Goal: Entertainment & Leisure: Consume media (video, audio)

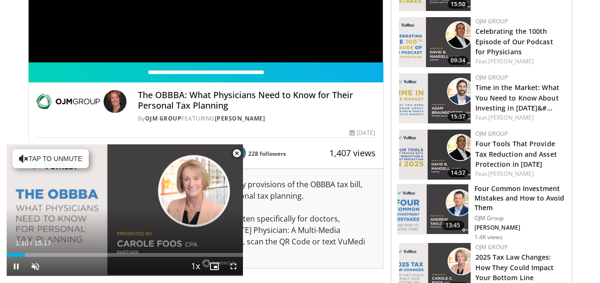
scroll to position [239, 0]
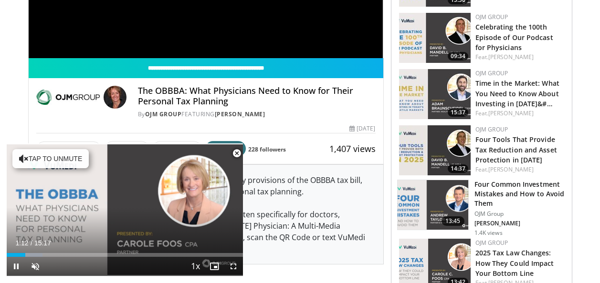
click at [238, 154] on span "Video Player" at bounding box center [236, 153] width 19 height 19
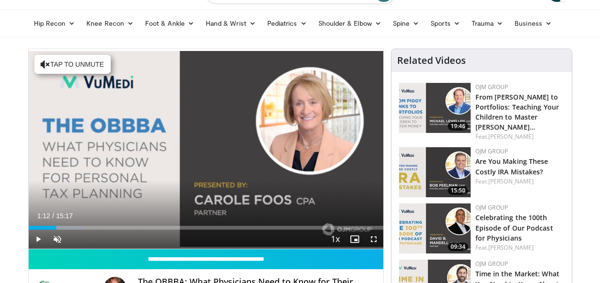
scroll to position [0, 0]
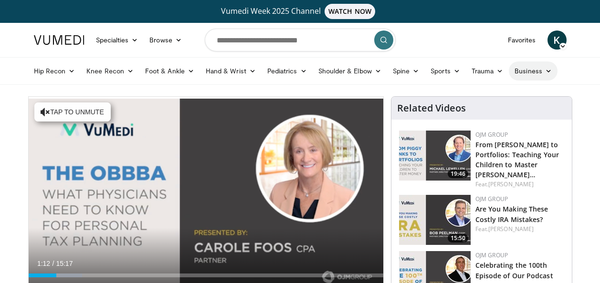
click at [545, 68] on icon at bounding box center [548, 71] width 7 height 7
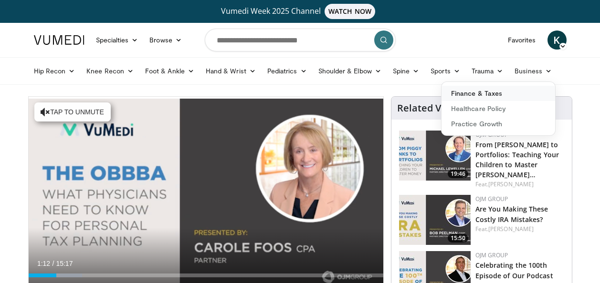
click at [487, 93] on link "Finance & Taxes" at bounding box center [498, 93] width 114 height 15
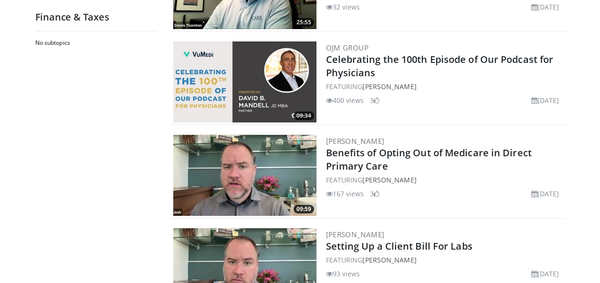
scroll to position [1240, 0]
